Goal: Transaction & Acquisition: Purchase product/service

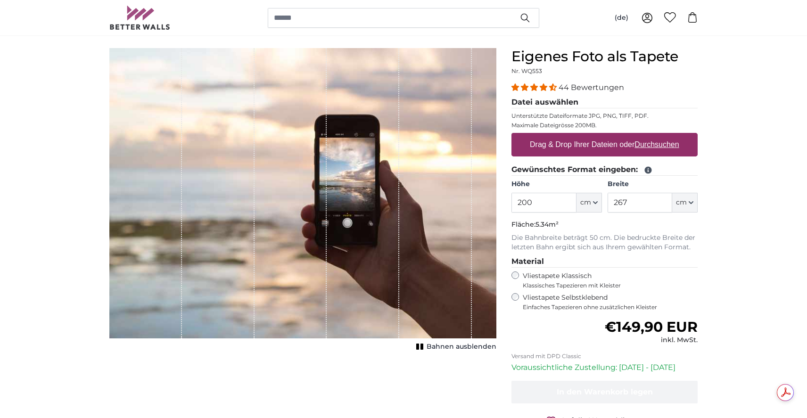
scroll to position [64, 0]
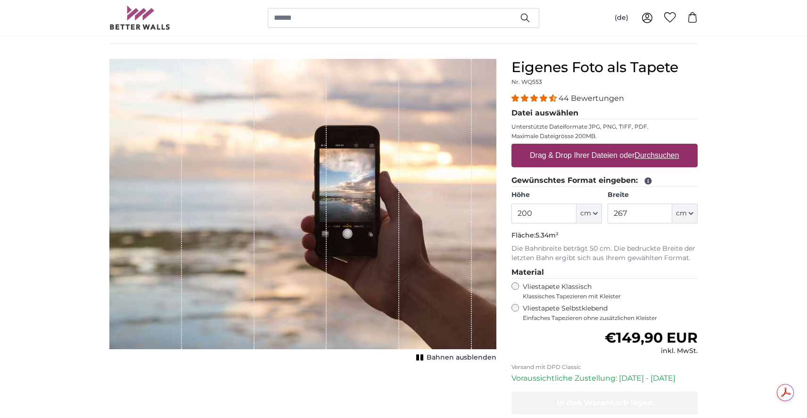
drag, startPoint x: 546, startPoint y: 213, endPoint x: 493, endPoint y: 213, distance: 53.3
click at [493, 213] on product-detail "Abbrechen Bild zuschneiden Bahnen ausblenden Eigenes Foto als Tapete Nr. WQ553 …" at bounding box center [404, 264] width 604 height 440
type input "360"
click at [634, 214] on input "267" at bounding box center [640, 214] width 65 height 20
drag, startPoint x: 637, startPoint y: 215, endPoint x: 606, endPoint y: 215, distance: 30.7
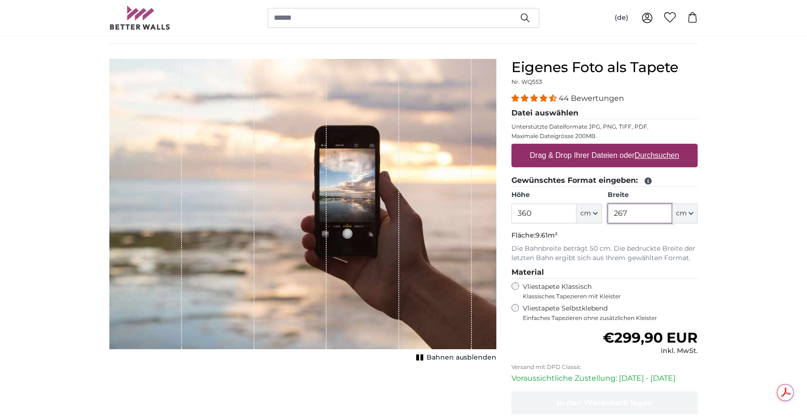
click at [606, 215] on div "Höhe 360 ft cm Centimeter (cm) Inches (inch) Feet (ft. in.) Breite 267 ft cm Ce…" at bounding box center [605, 207] width 186 height 33
type input "900"
